Goal: Information Seeking & Learning: Compare options

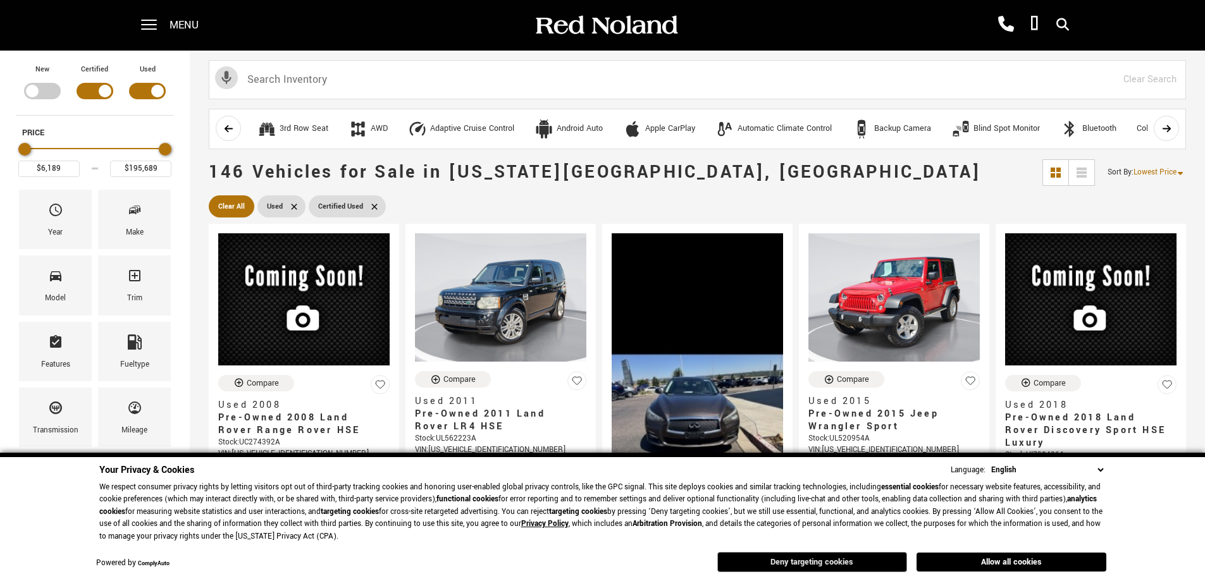
click at [858, 560] on button "Deny targeting cookies" at bounding box center [812, 562] width 190 height 20
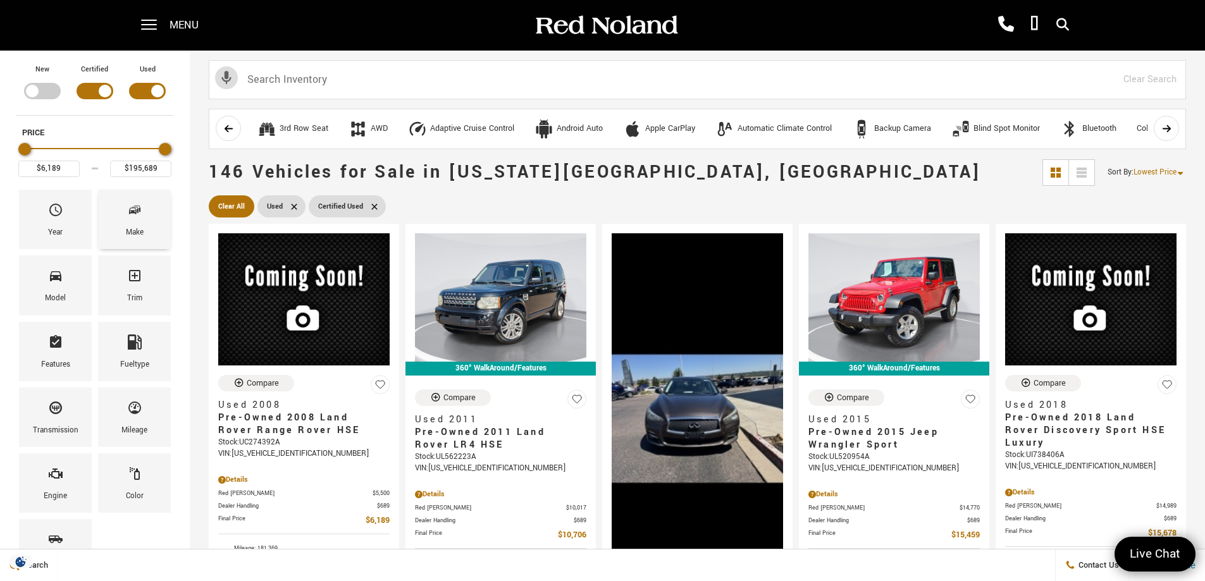
click at [131, 226] on div "Make" at bounding box center [135, 233] width 18 height 14
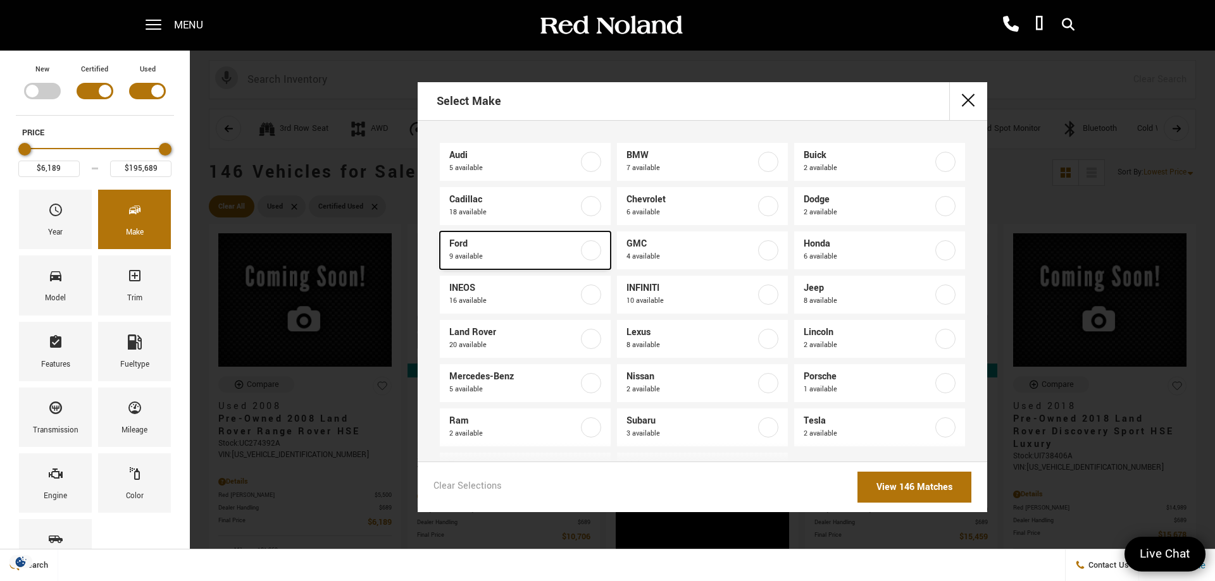
click at [464, 256] on span "9 available" at bounding box center [513, 257] width 129 height 13
type input "$17,078"
type input "$55,188"
checkbox input "true"
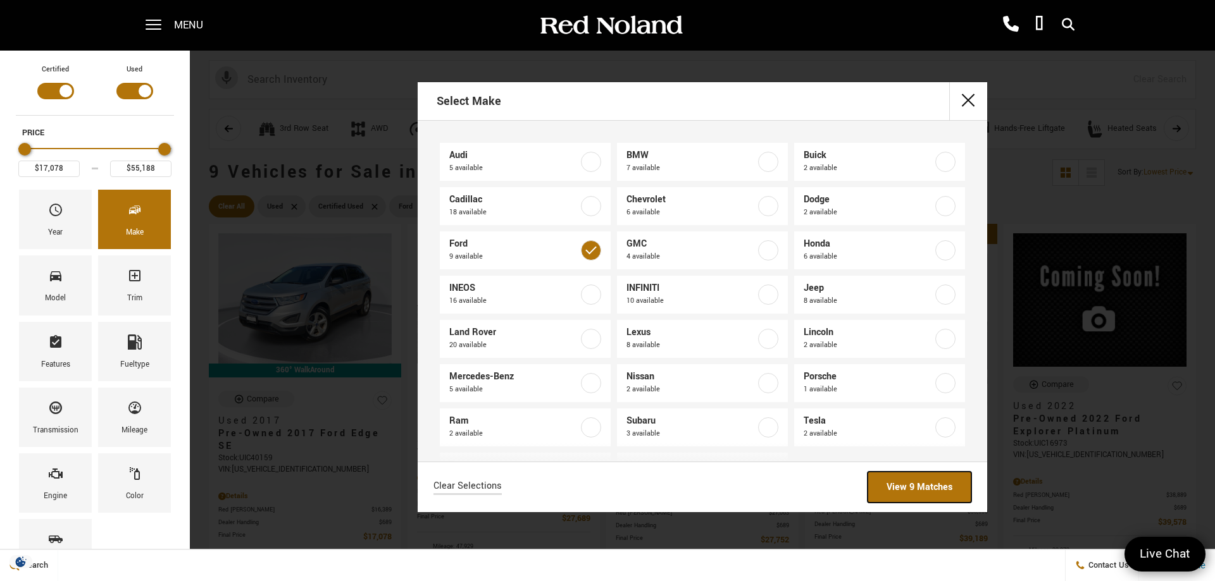
click at [913, 479] on link "View 9 Matches" at bounding box center [919, 487] width 104 height 31
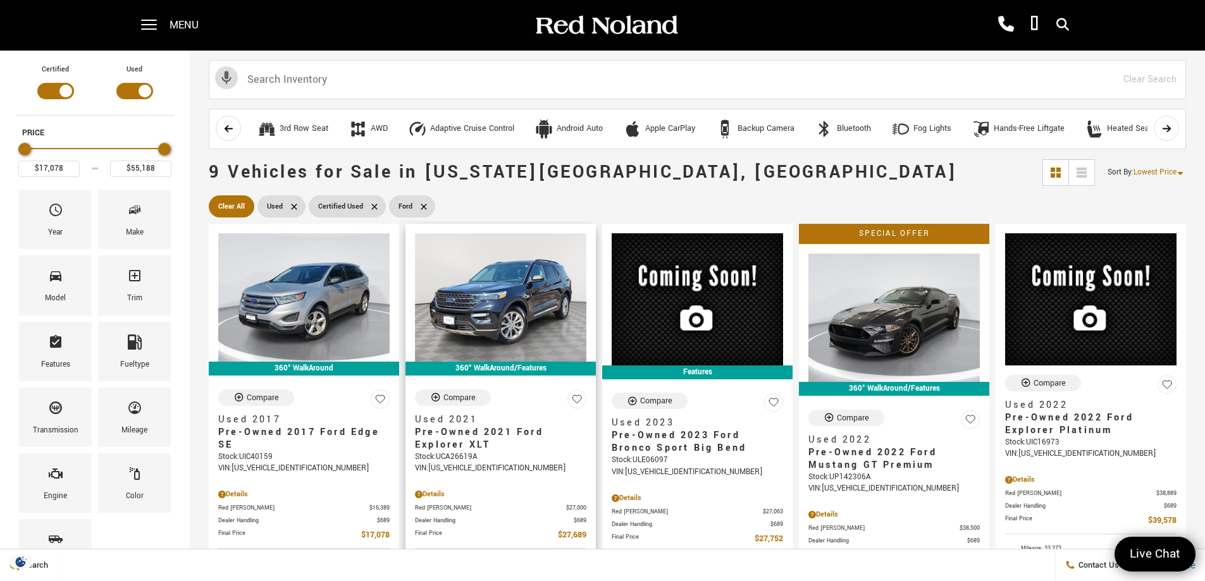
scroll to position [63, 0]
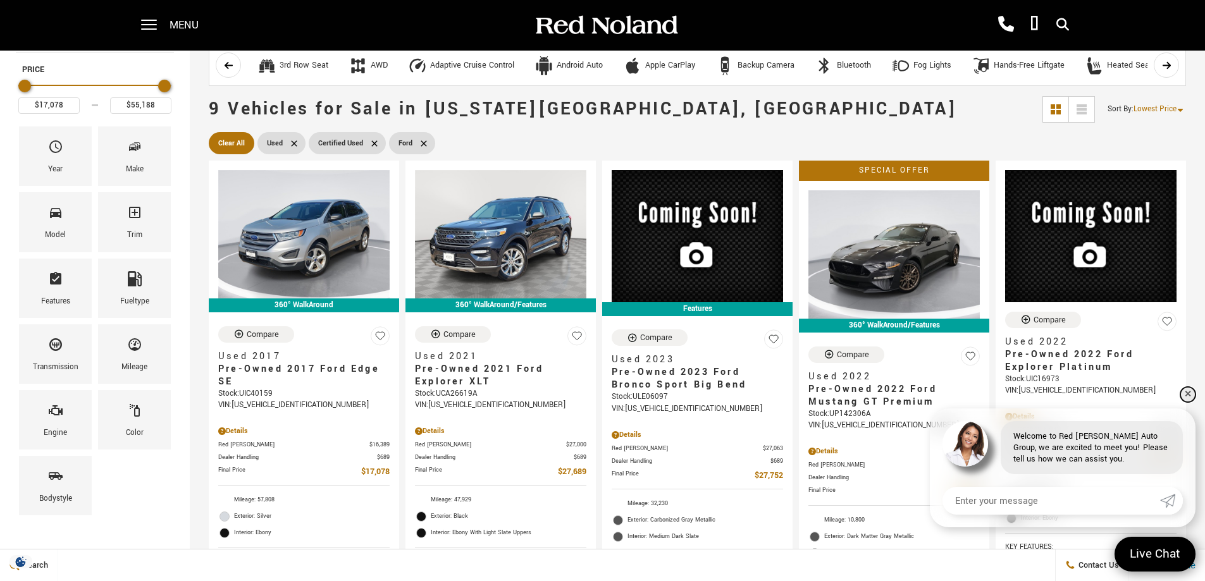
click at [1184, 393] on link "✕" at bounding box center [1187, 394] width 15 height 15
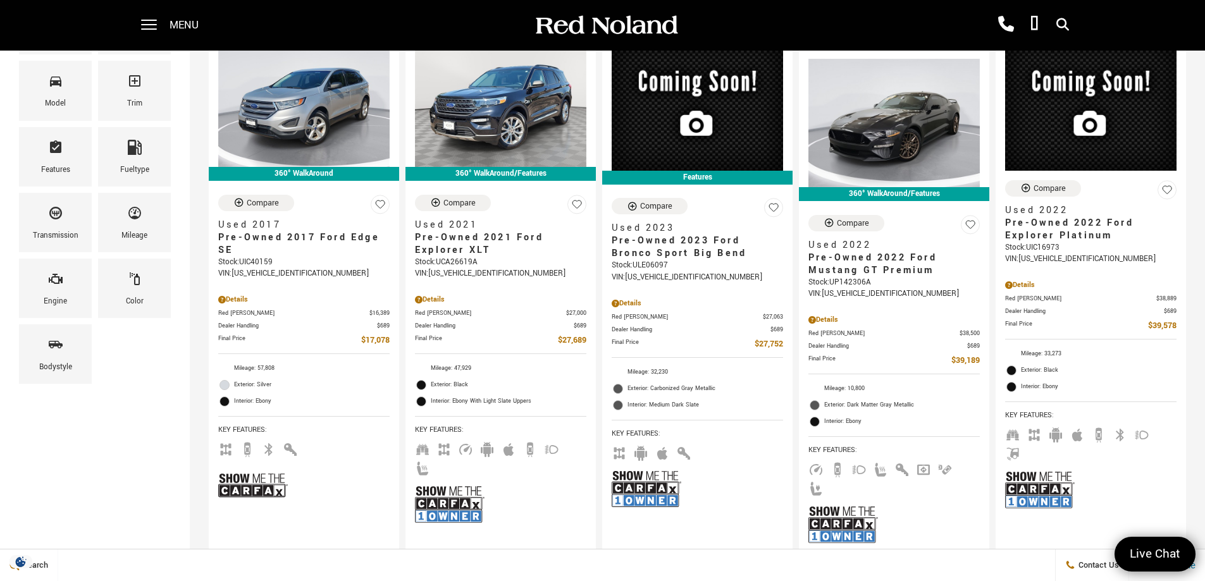
scroll to position [190, 0]
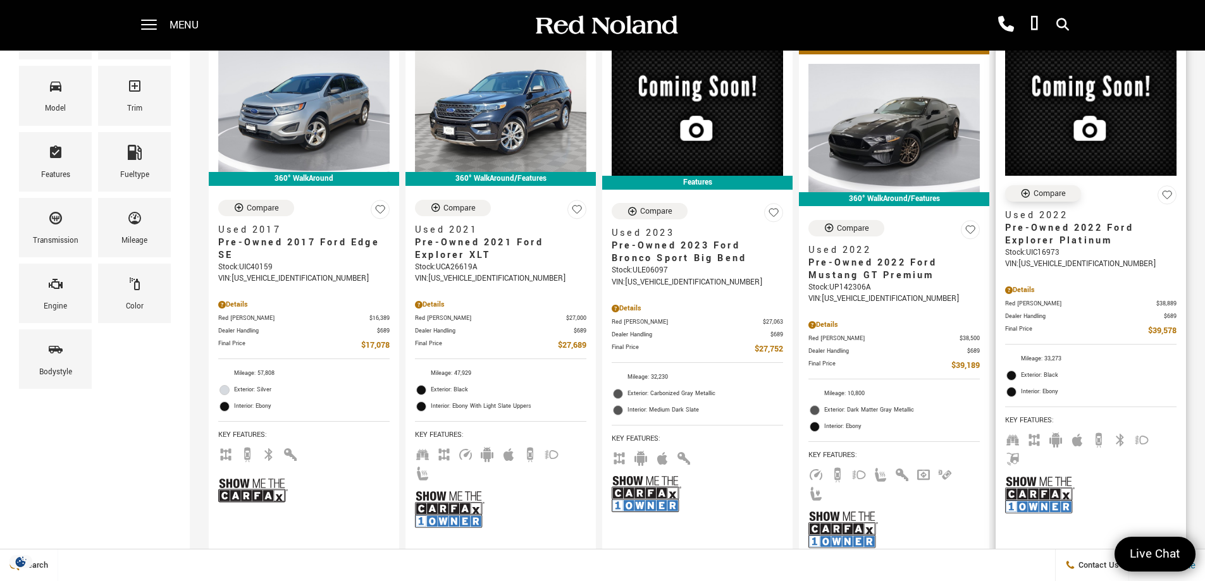
click at [1031, 195] on icon "Compare Vehicle" at bounding box center [1025, 193] width 11 height 11
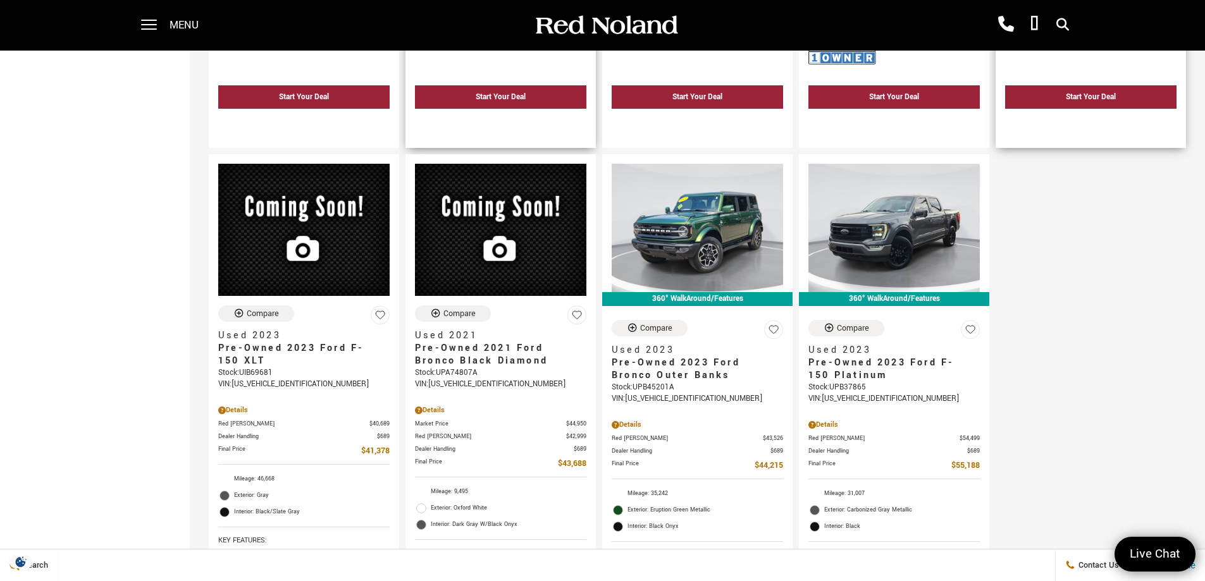
scroll to position [696, 0]
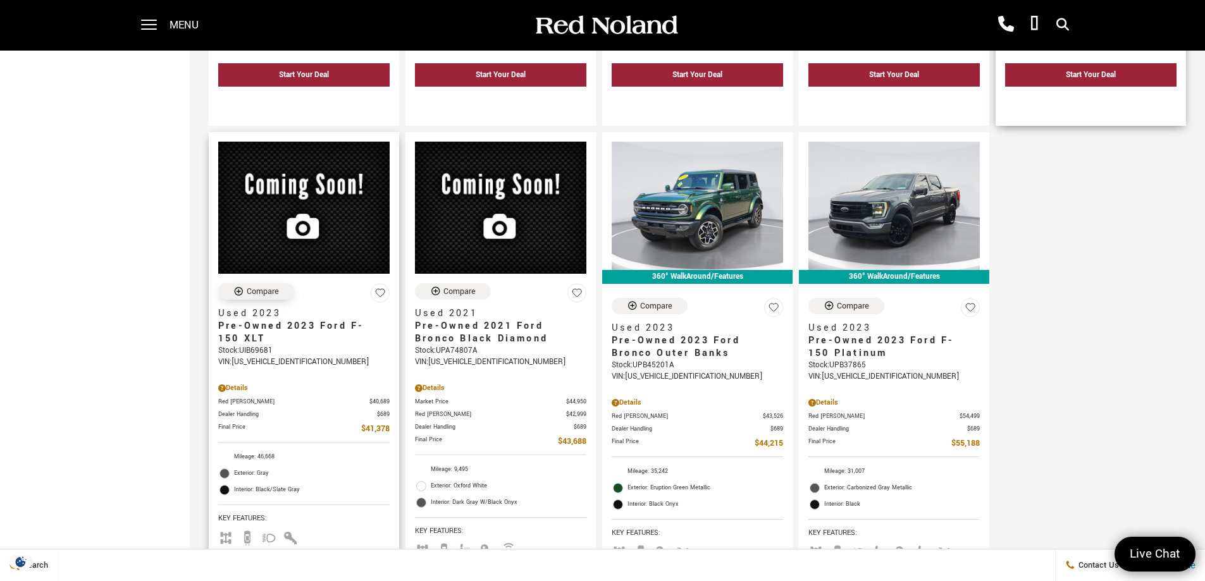
click at [242, 287] on icon "Compare Vehicle" at bounding box center [239, 291] width 8 height 8
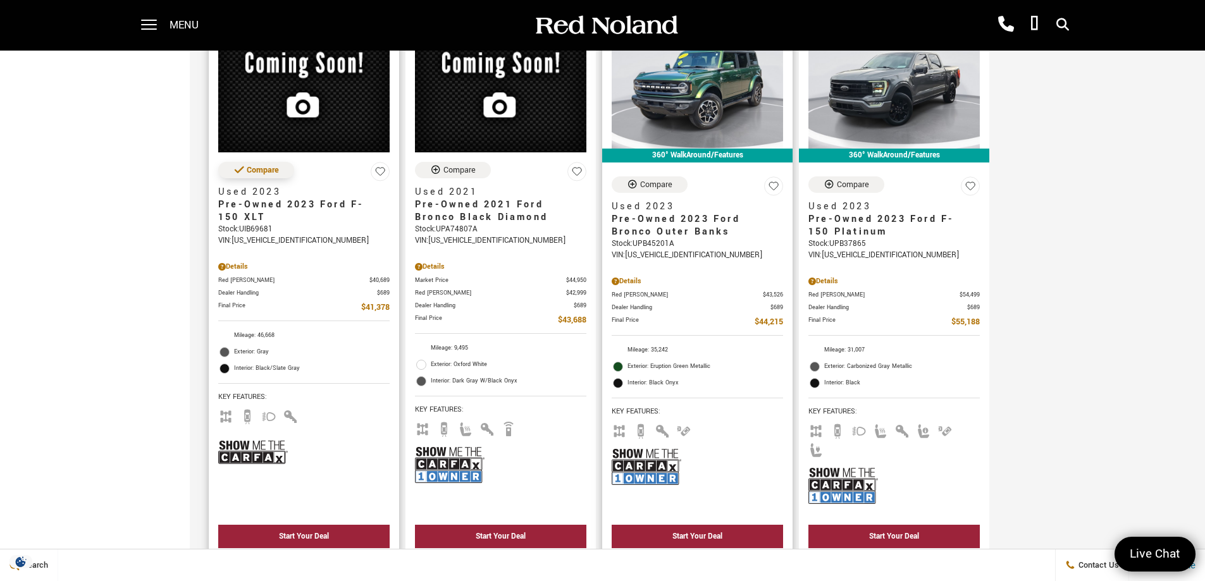
scroll to position [822, 0]
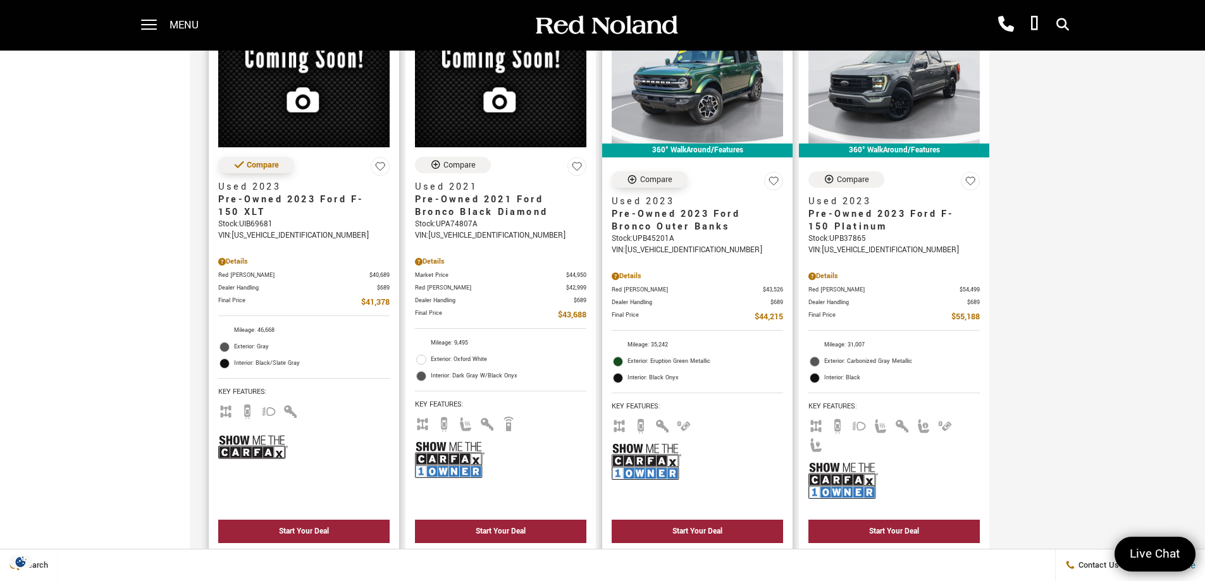
click at [636, 175] on icon "Compare Vehicle" at bounding box center [632, 179] width 8 height 8
click at [441, 159] on icon "Compare Vehicle" at bounding box center [435, 164] width 11 height 11
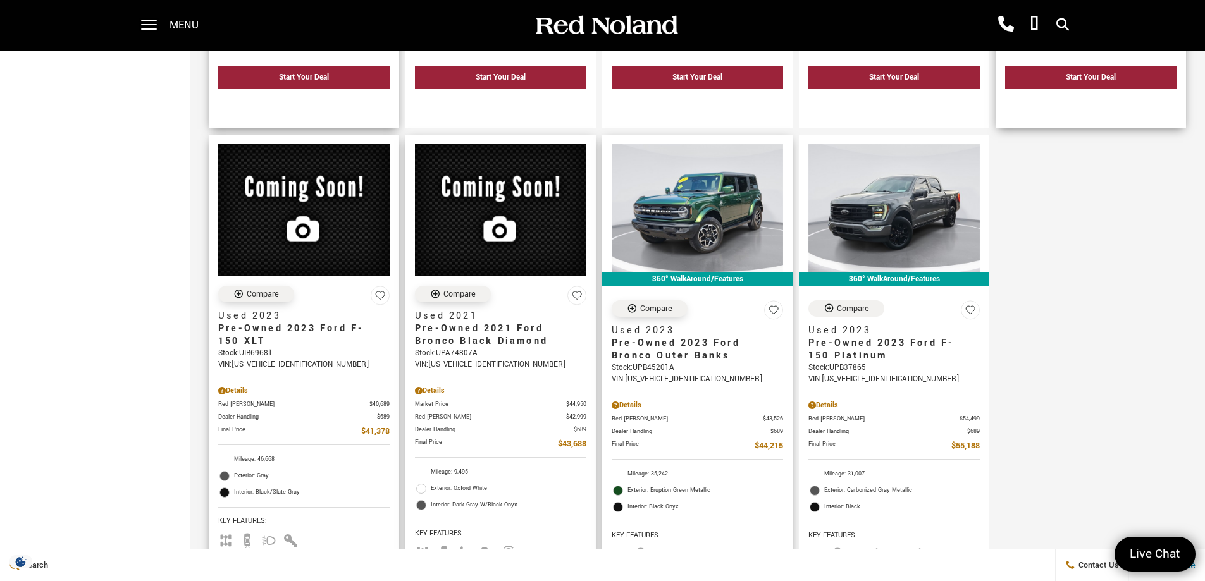
scroll to position [696, 0]
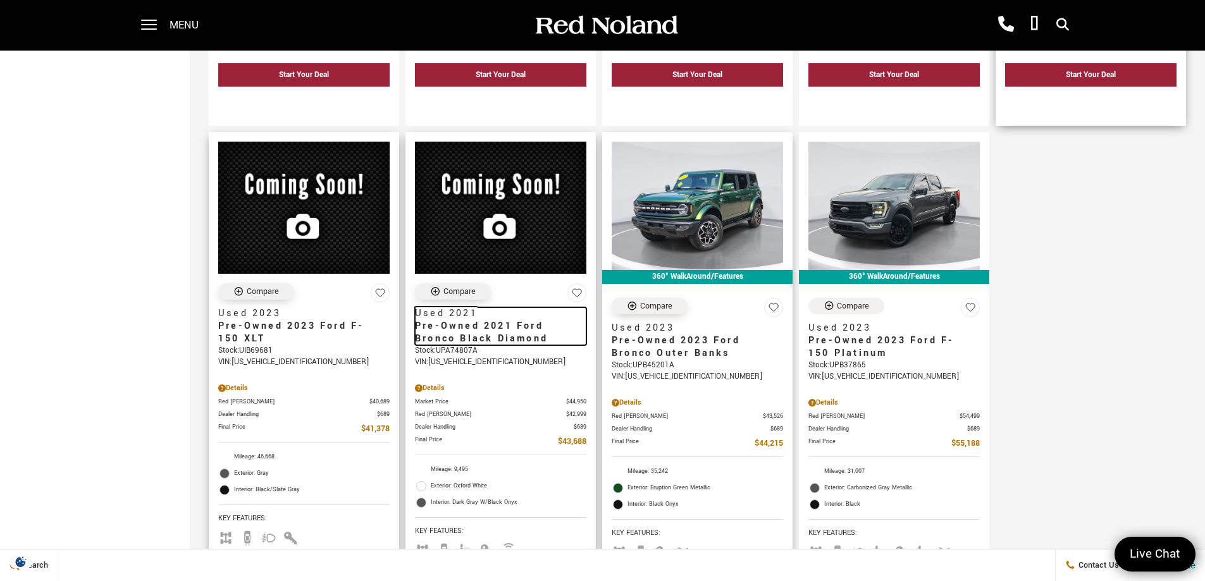
click at [478, 321] on span "Pre-Owned 2021 Ford Bronco Black Diamond" at bounding box center [496, 332] width 162 height 25
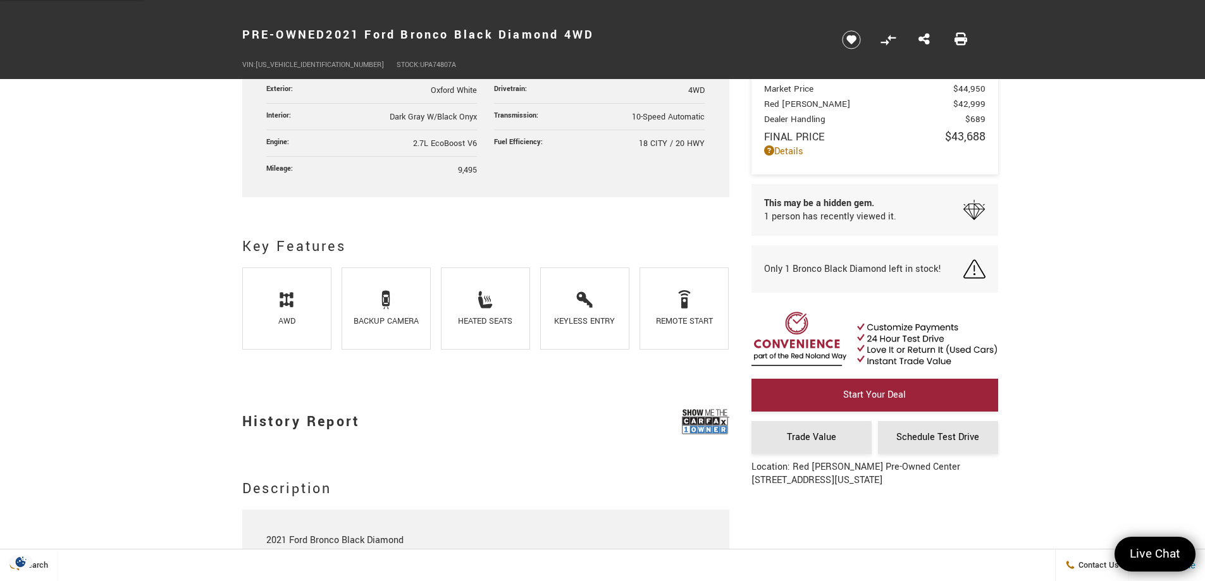
scroll to position [759, 0]
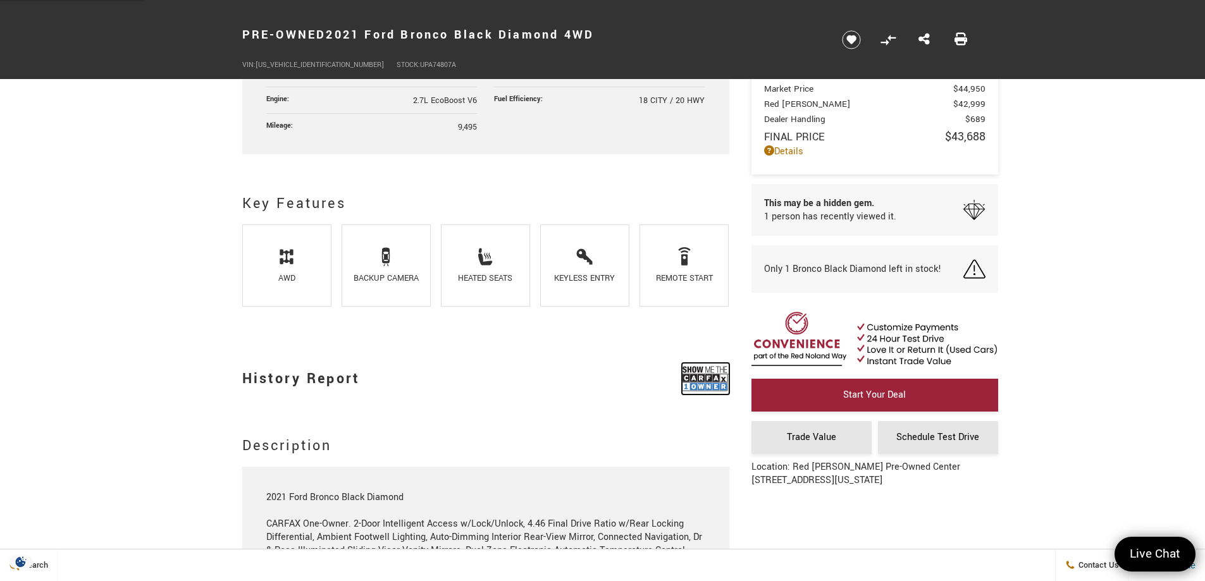
click at [690, 380] on img at bounding box center [705, 379] width 47 height 32
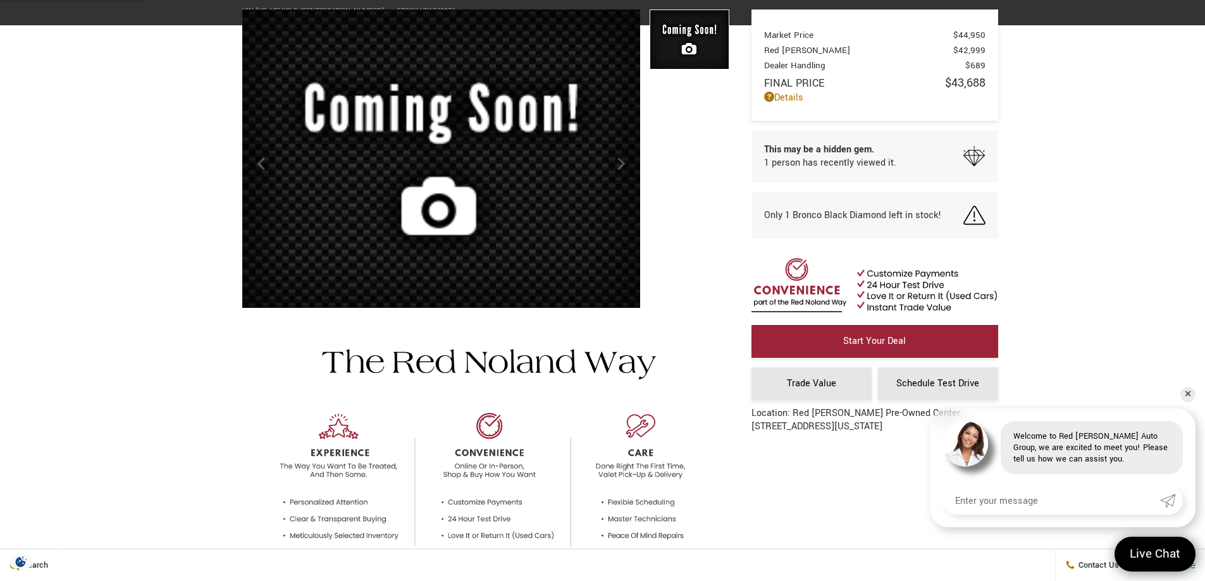
scroll to position [0, 0]
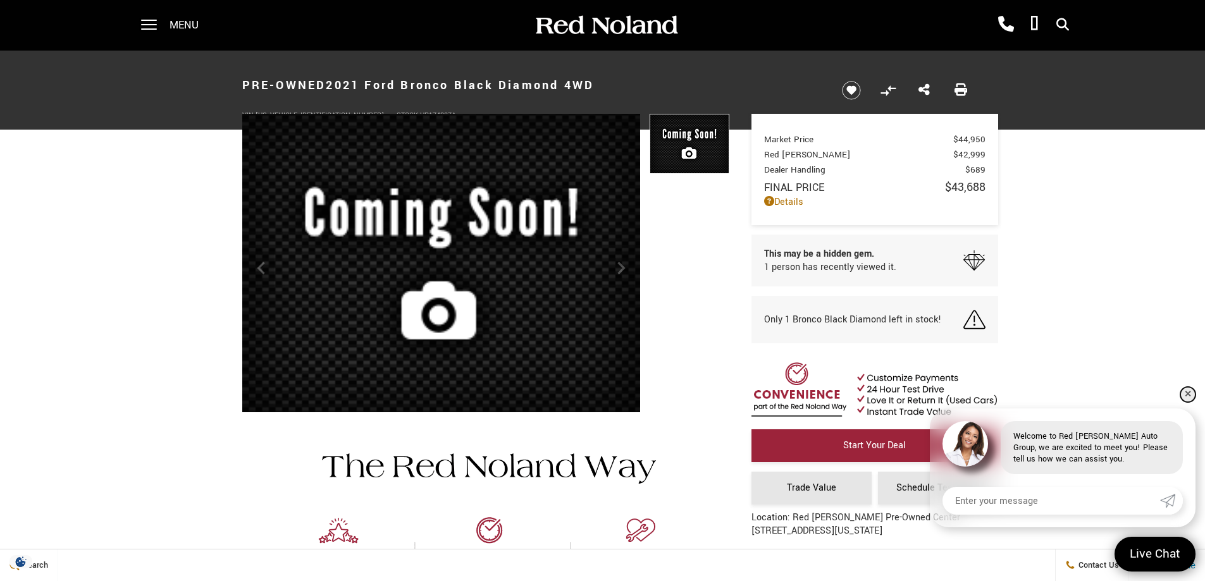
click at [1185, 394] on link "✕" at bounding box center [1187, 394] width 15 height 15
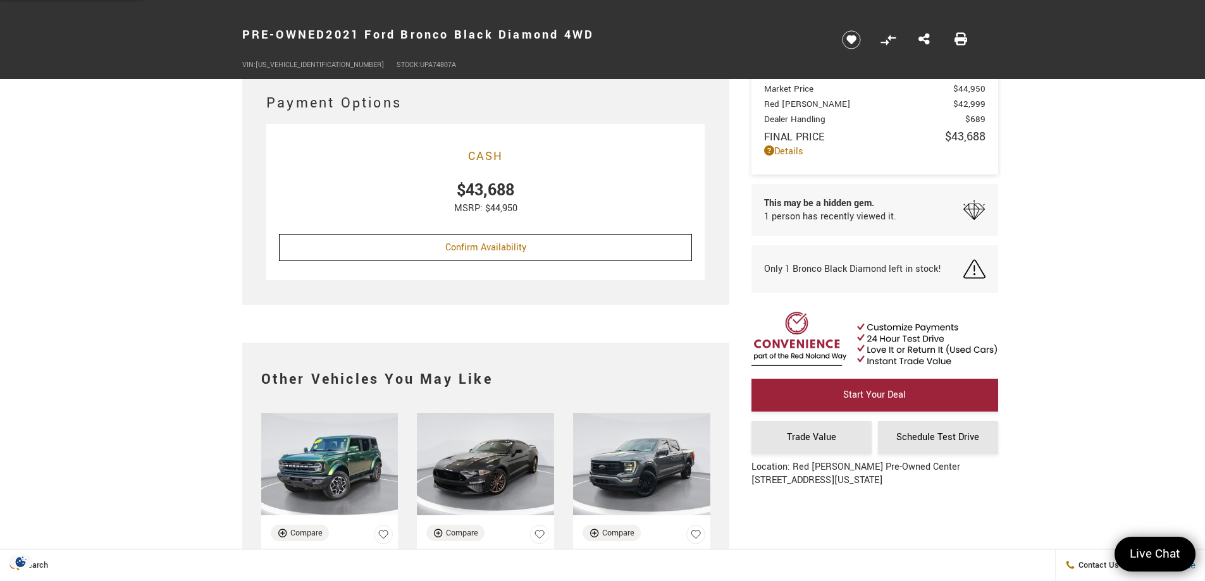
scroll to position [2467, 0]
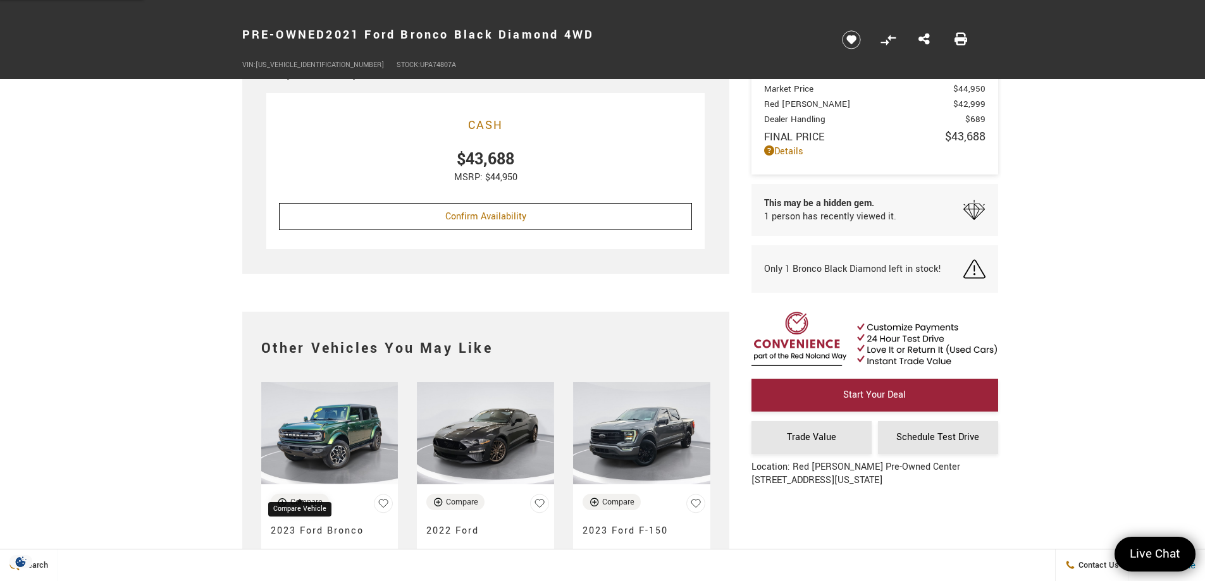
click at [302, 497] on div "Compare" at bounding box center [306, 502] width 32 height 11
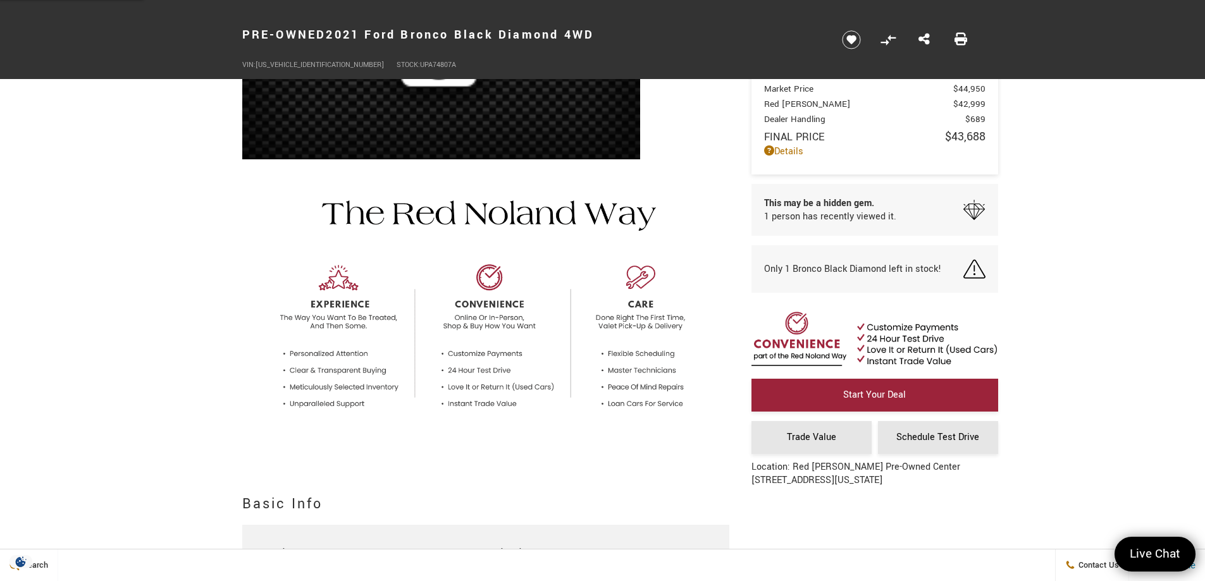
scroll to position [0, 0]
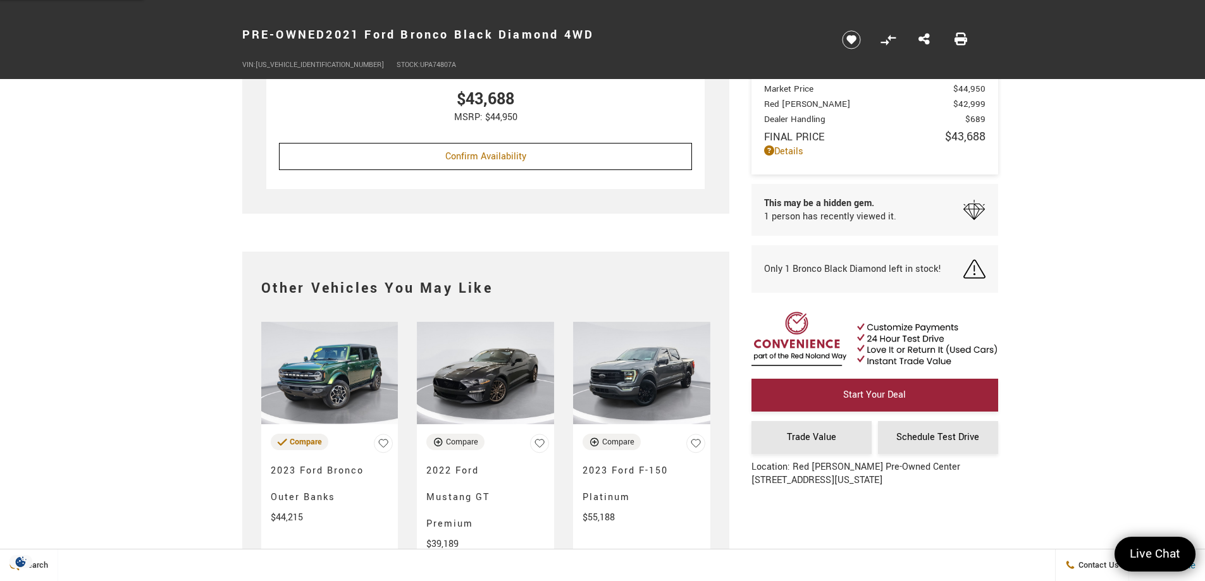
scroll to position [2729, 0]
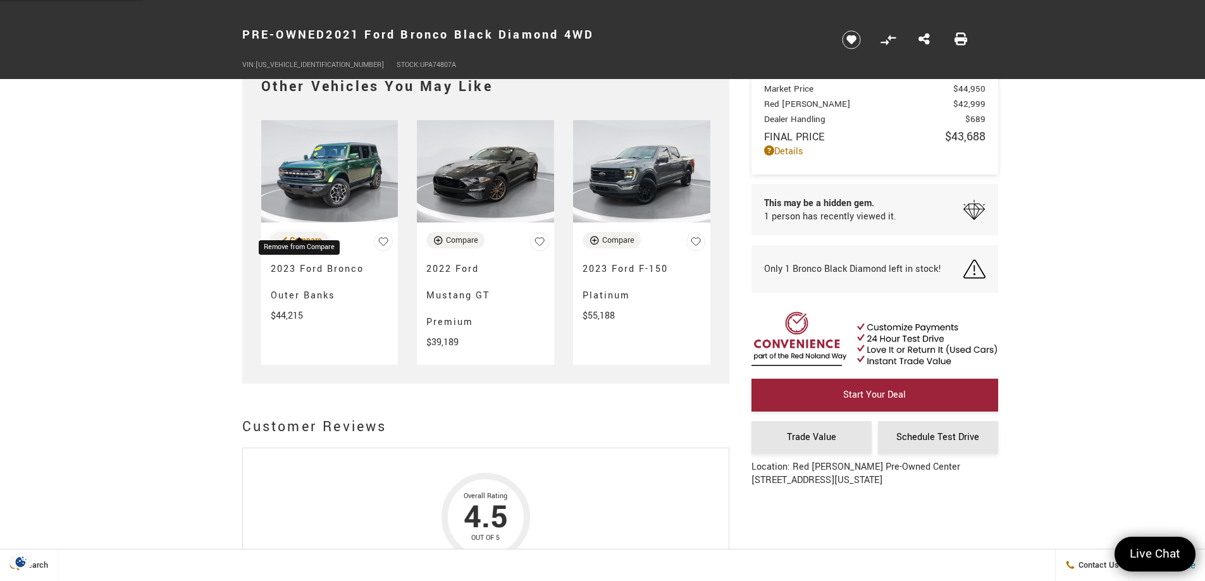
click at [286, 235] on icon "Vehicle Added To Compare List" at bounding box center [282, 240] width 10 height 10
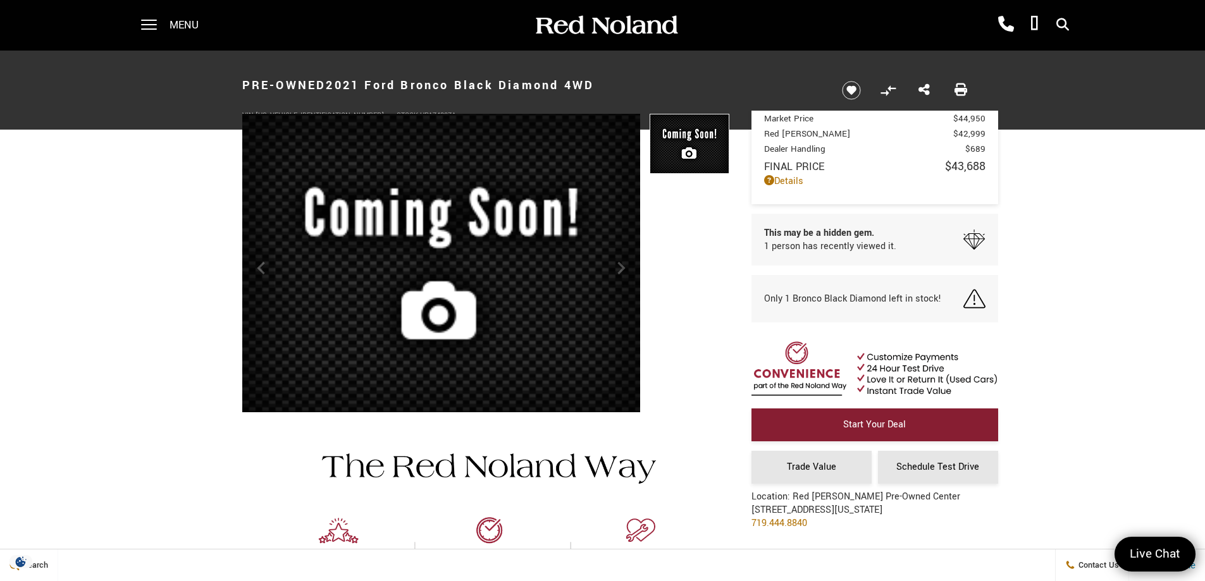
scroll to position [0, 0]
